Goal: Information Seeking & Learning: Check status

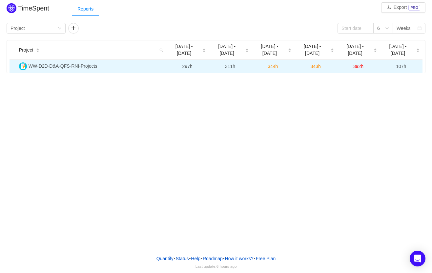
click at [82, 63] on span "WW-D2D-D&A-QFS-RNI-Projects" at bounding box center [63, 65] width 69 height 5
click at [60, 63] on span "WW-D2D-D&A-QFS-RNI-Projects" at bounding box center [63, 65] width 69 height 5
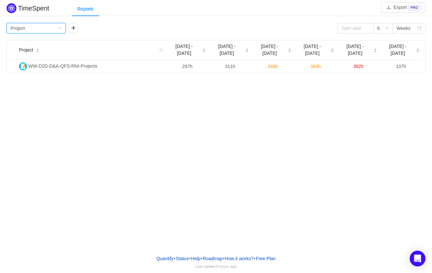
click at [60, 28] on icon "icon: down" at bounding box center [60, 28] width 4 height 4
click at [24, 53] on li "Team" at bounding box center [36, 52] width 59 height 11
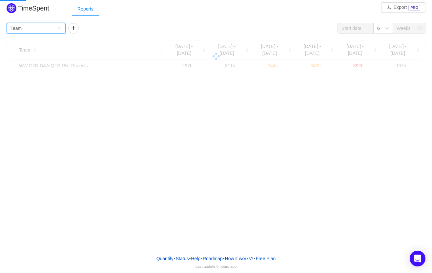
click at [60, 30] on icon "icon: down" at bounding box center [60, 28] width 4 height 4
click at [26, 85] on li "Person" at bounding box center [36, 83] width 59 height 11
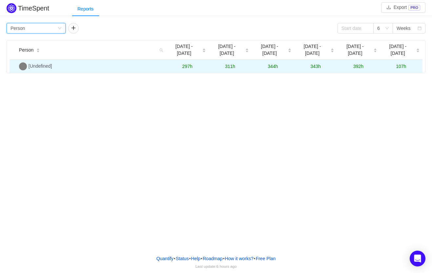
click at [52, 63] on span "[Undefined]" at bounding box center [41, 65] width 24 height 5
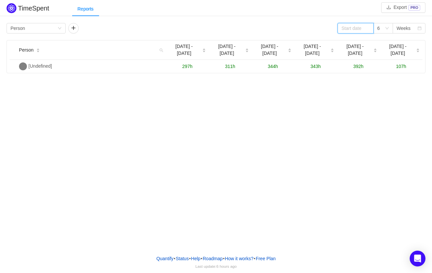
click at [358, 29] on input at bounding box center [356, 28] width 36 height 11
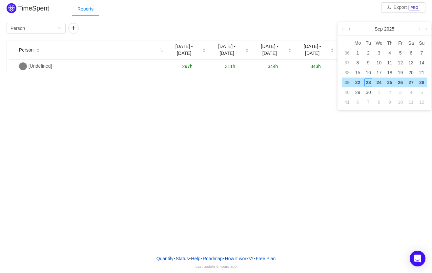
click at [350, 29] on link at bounding box center [351, 28] width 6 height 13
click at [367, 51] on div "1" at bounding box center [369, 53] width 8 height 8
type input "[DATE]"
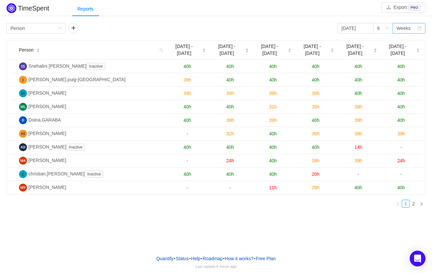
click at [404, 29] on div "Weeks" at bounding box center [404, 28] width 14 height 10
click at [389, 29] on icon "icon: down" at bounding box center [387, 28] width 4 height 4
click at [412, 30] on div "Weeks" at bounding box center [407, 28] width 21 height 10
click at [404, 51] on li "Months" at bounding box center [409, 52] width 33 height 11
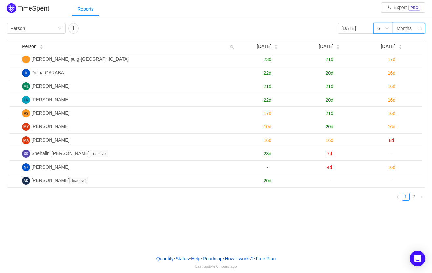
click at [388, 29] on icon "icon: down" at bounding box center [387, 28] width 4 height 4
click at [381, 41] on li "3" at bounding box center [384, 41] width 20 height 11
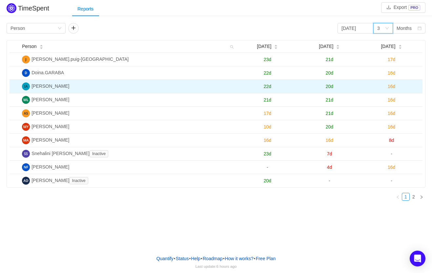
click at [268, 85] on span "22d" at bounding box center [268, 86] width 8 height 5
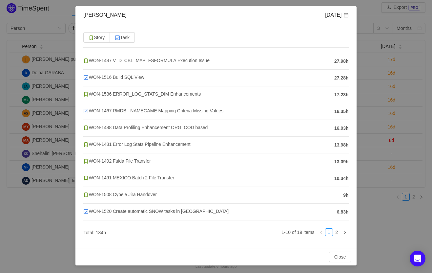
scroll to position [27, 0]
click at [336, 231] on link "2" at bounding box center [337, 231] width 7 height 7
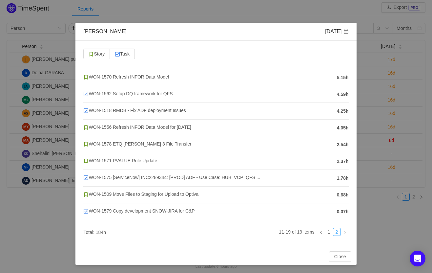
scroll to position [10, 0]
click at [328, 231] on link "1" at bounding box center [329, 231] width 7 height 7
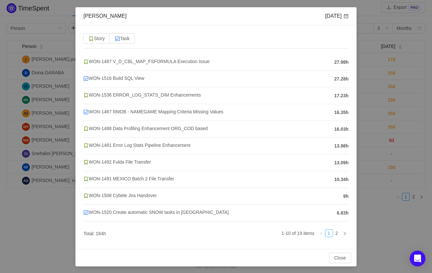
scroll to position [27, 0]
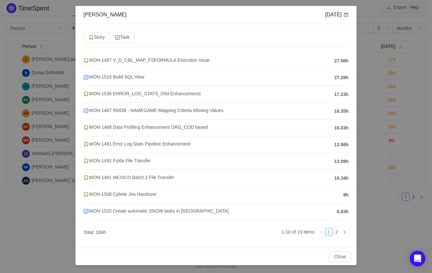
click at [373, 14] on div "[PERSON_NAME] [DATE] Story Task WON-1487 V_D_CBL_MAP_FSFORMULA Execution Issue …" at bounding box center [216, 136] width 432 height 273
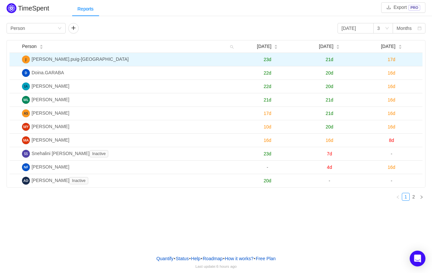
click at [267, 60] on span "23d" at bounding box center [268, 59] width 8 height 5
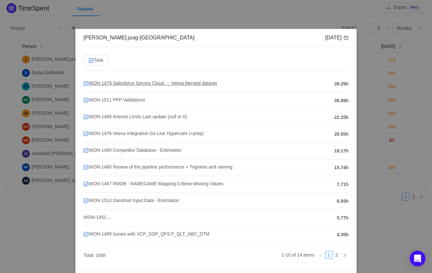
scroll to position [6, 0]
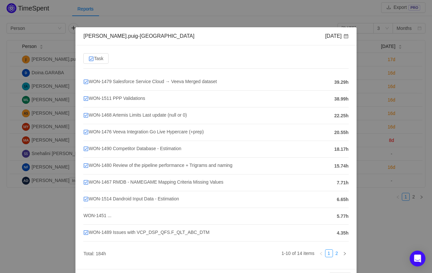
click at [338, 253] on link "2" at bounding box center [337, 253] width 7 height 7
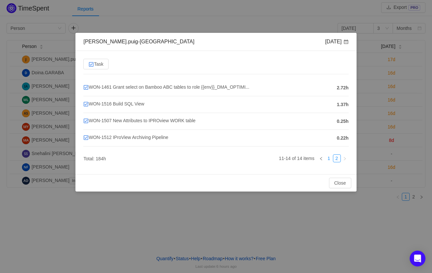
click at [328, 158] on link "1" at bounding box center [329, 158] width 7 height 7
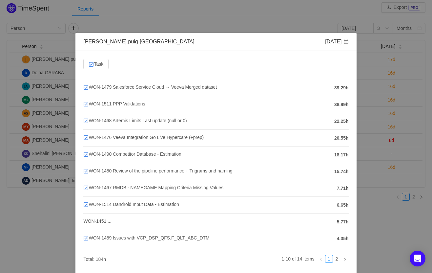
click at [167, 25] on div "[PERSON_NAME].puig-rabat [DATE] Task WON-1479 Salesforce Service Cloud → Veeva …" at bounding box center [216, 136] width 432 height 273
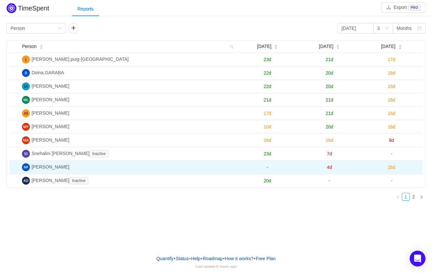
click at [55, 168] on span "[PERSON_NAME]" at bounding box center [51, 166] width 38 height 5
click at [332, 168] on span "4d" at bounding box center [329, 166] width 5 height 5
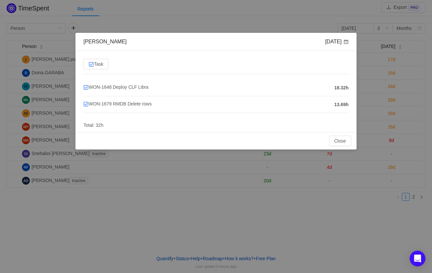
click at [94, 214] on div "[PERSON_NAME] [DATE] Task WON-1648 Deploy CLF Libra 18.32h WON-1679 RMDB Delete…" at bounding box center [216, 136] width 432 height 273
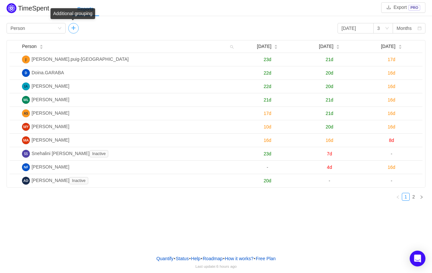
click at [73, 29] on button "button" at bounding box center [73, 28] width 11 height 11
click at [131, 29] on button "button" at bounding box center [132, 28] width 11 height 11
click at [230, 11] on div "Reports" at bounding box center [252, 9] width 360 height 15
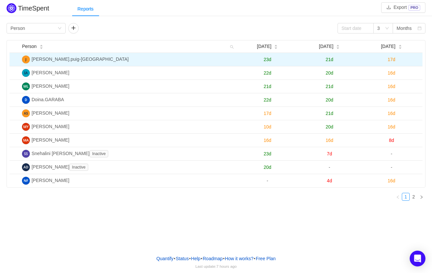
click at [54, 62] on td "[PERSON_NAME].puig-[GEOGRAPHIC_DATA]" at bounding box center [127, 59] width 217 height 13
click at [55, 59] on span "[PERSON_NAME].puig-[GEOGRAPHIC_DATA]" at bounding box center [80, 58] width 97 height 5
click at [33, 62] on td "[PERSON_NAME].puig-[GEOGRAPHIC_DATA]" at bounding box center [127, 59] width 217 height 13
click at [27, 61] on img at bounding box center [26, 59] width 8 height 8
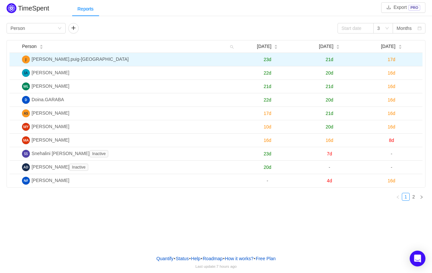
click at [46, 61] on span "[PERSON_NAME].puig-[GEOGRAPHIC_DATA]" at bounding box center [80, 58] width 97 height 5
click at [268, 59] on span "23d" at bounding box center [268, 59] width 8 height 5
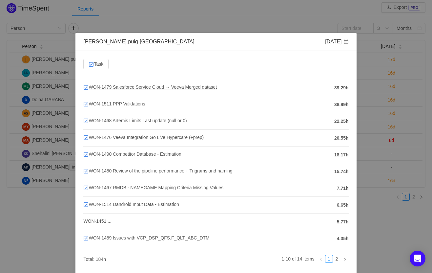
click at [154, 89] on span "WON-1479 Salesforce Service Cloud → Veeva Merged dataset" at bounding box center [150, 86] width 134 height 5
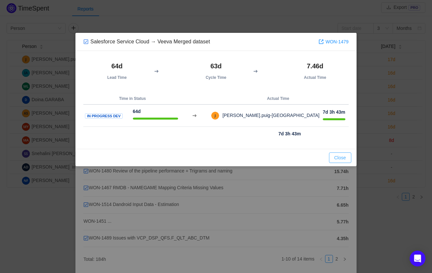
click at [339, 158] on button "Close" at bounding box center [340, 157] width 22 height 11
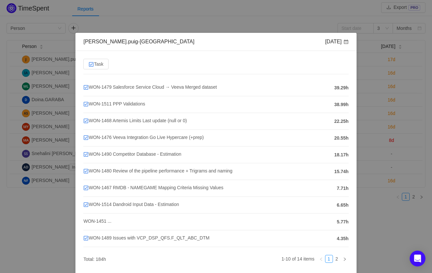
click at [152, 10] on div "[PERSON_NAME].puig-rabat [DATE] Task WON-1479 Salesforce Service Cloud → Veeva …" at bounding box center [216, 136] width 432 height 273
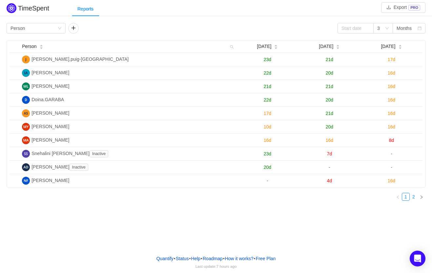
click at [414, 196] on link "2" at bounding box center [413, 196] width 7 height 7
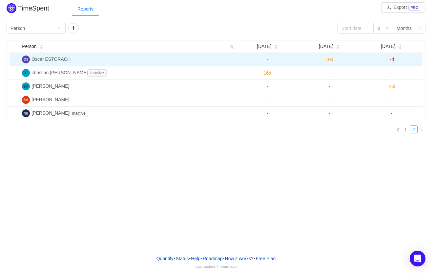
click at [391, 60] on span "7d" at bounding box center [391, 59] width 5 height 5
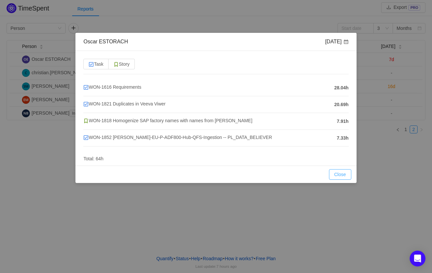
click at [341, 176] on button "Close" at bounding box center [340, 174] width 22 height 11
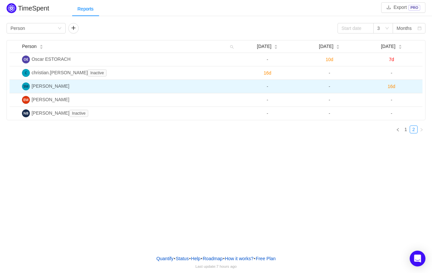
click at [393, 85] on span "16d" at bounding box center [392, 86] width 8 height 5
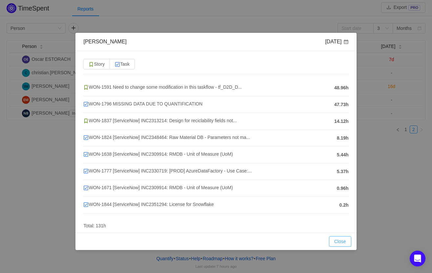
click at [337, 243] on button "Close" at bounding box center [340, 241] width 22 height 11
